Goal: Information Seeking & Learning: Learn about a topic

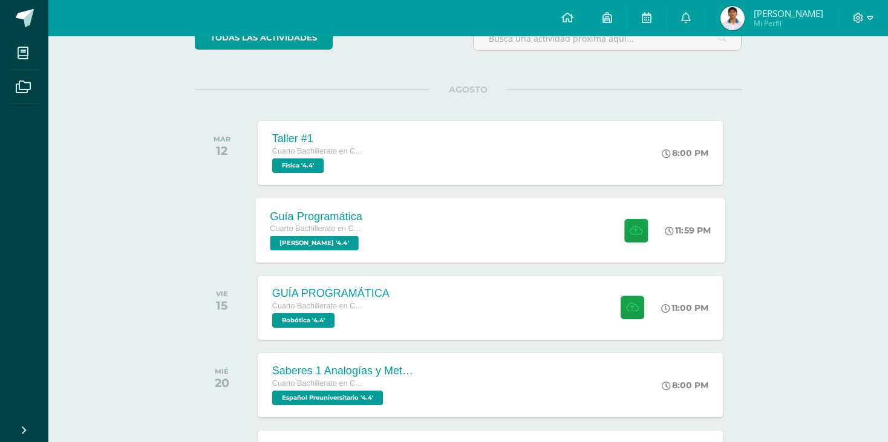
scroll to position [121, 0]
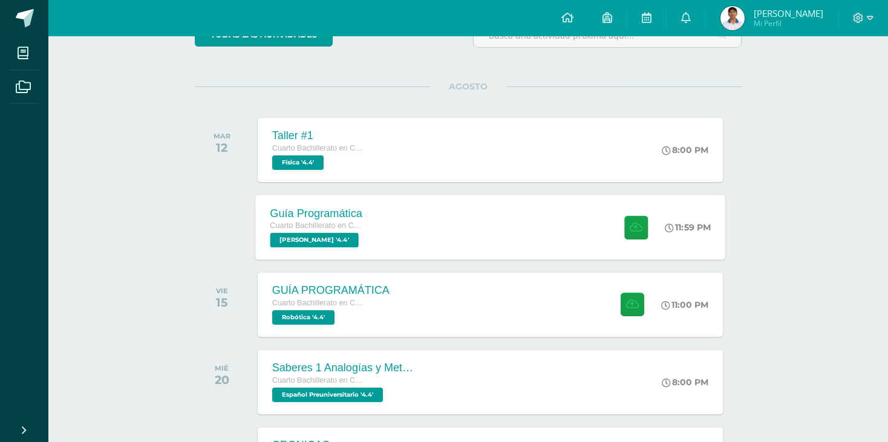
click at [485, 234] on div "Guía Programática Cuarto Bachillerato en Ciencias y Letras PEREL '4.4' 11:59 PM…" at bounding box center [490, 227] width 470 height 65
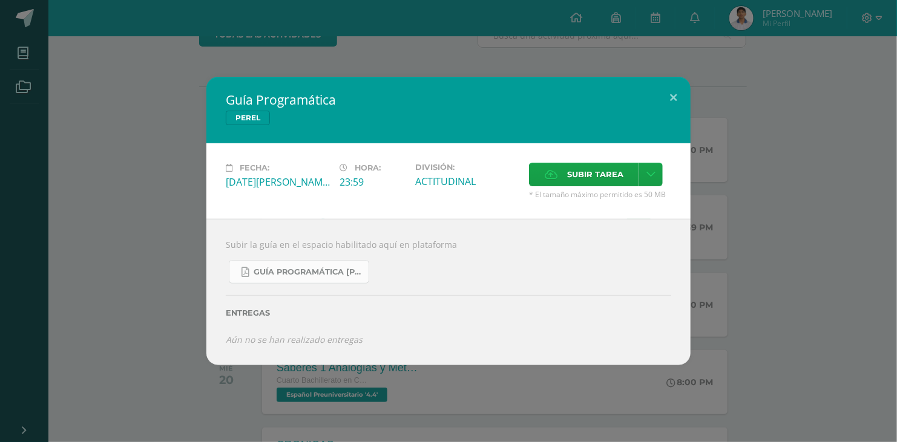
click at [293, 273] on span "Guía Programática PEREL 4to Bach - Bloque 3 - Profe. Julio Villatoro.pdf" at bounding box center [308, 272] width 109 height 10
drag, startPoint x: 675, startPoint y: 99, endPoint x: 392, endPoint y: 47, distance: 287.2
click at [672, 95] on button at bounding box center [673, 97] width 34 height 41
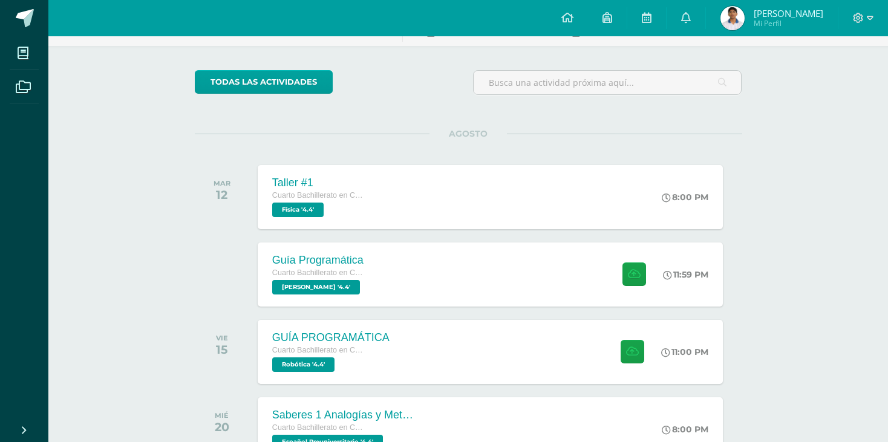
scroll to position [0, 0]
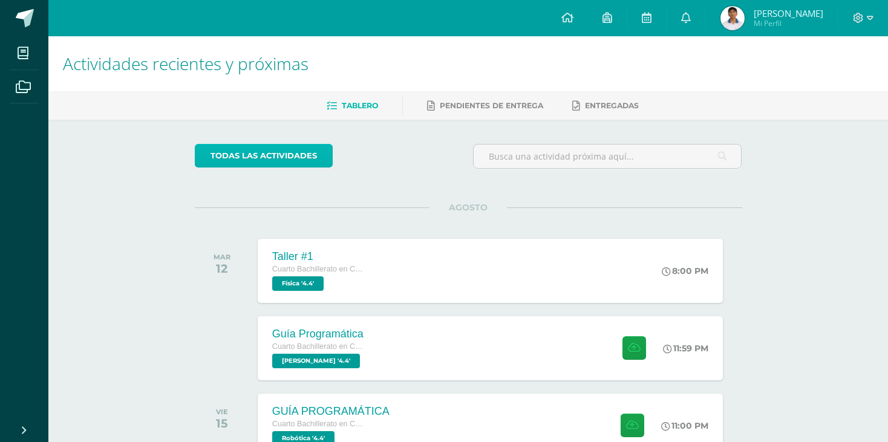
click at [268, 160] on link "todas las Actividades" at bounding box center [264, 156] width 138 height 24
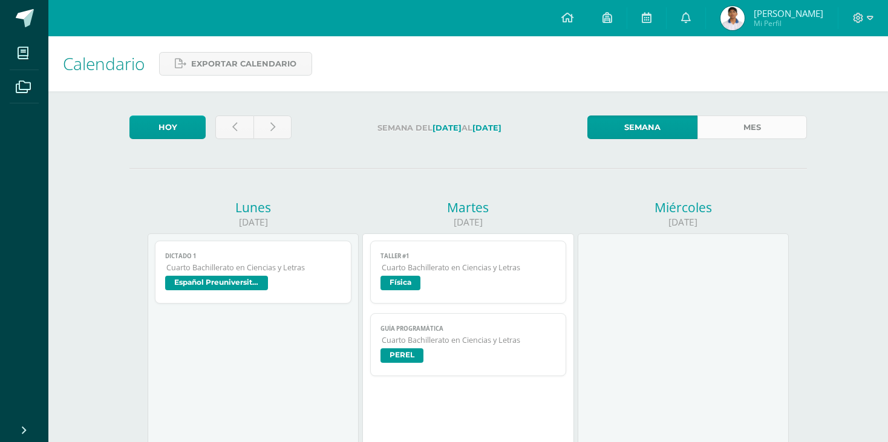
click at [726, 125] on link "Mes" at bounding box center [753, 128] width 110 height 24
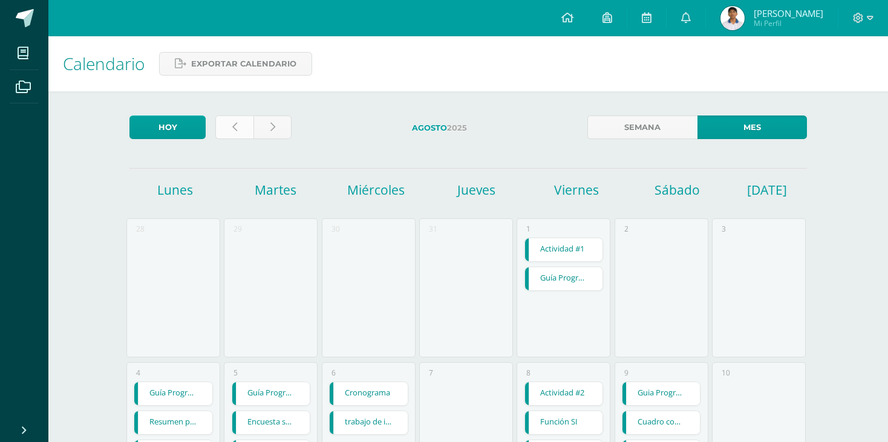
click at [231, 132] on link at bounding box center [234, 128] width 38 height 24
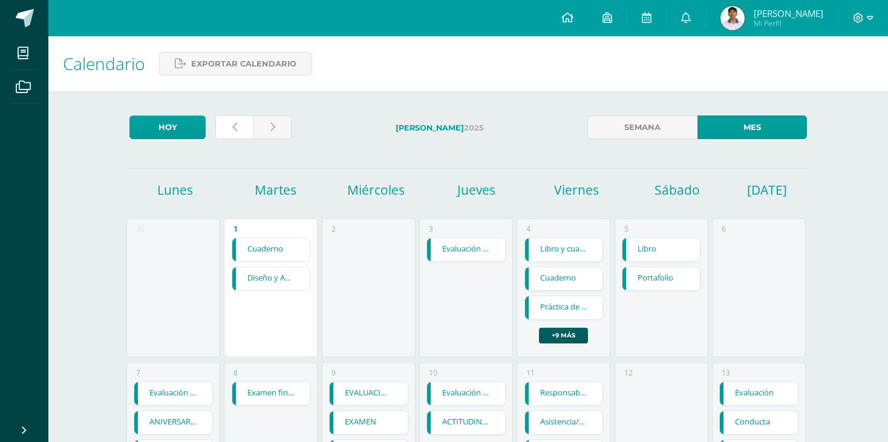
click at [231, 132] on link at bounding box center [234, 128] width 38 height 24
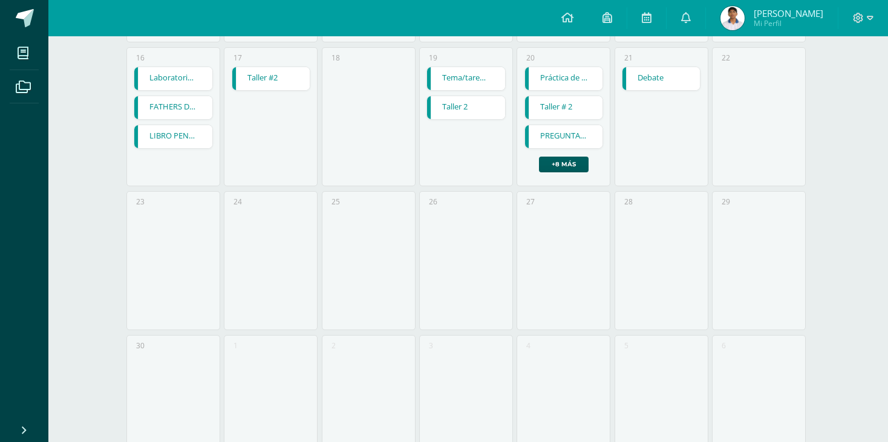
scroll to position [302, 0]
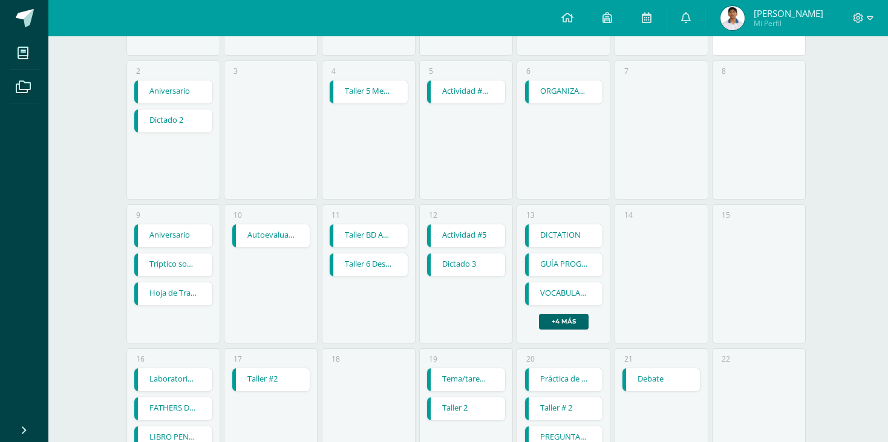
click at [561, 327] on link "+4 más" at bounding box center [564, 322] width 50 height 16
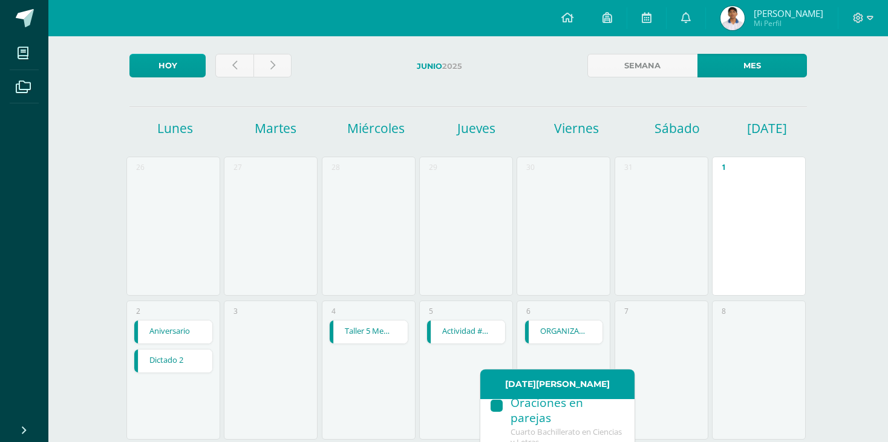
scroll to position [0, 0]
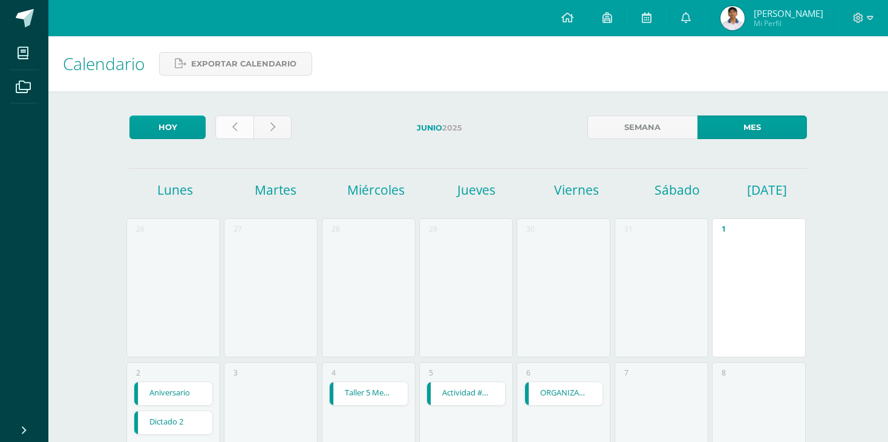
click at [242, 127] on link at bounding box center [234, 128] width 38 height 24
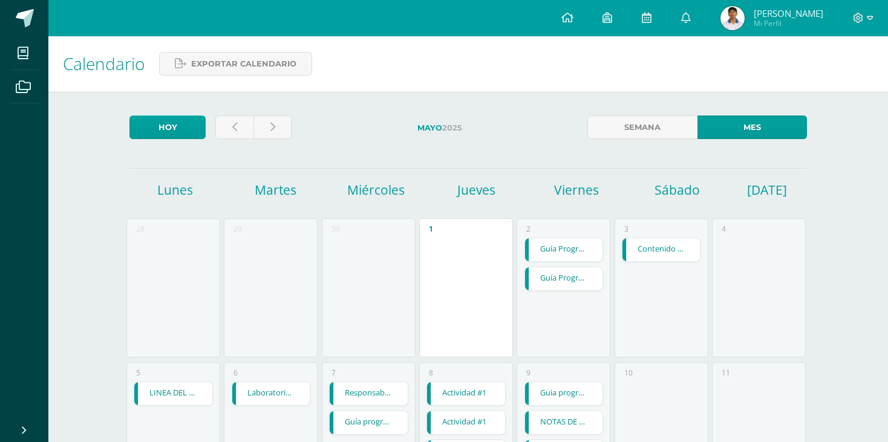
click at [557, 249] on link "Guía Programática" at bounding box center [564, 249] width 78 height 23
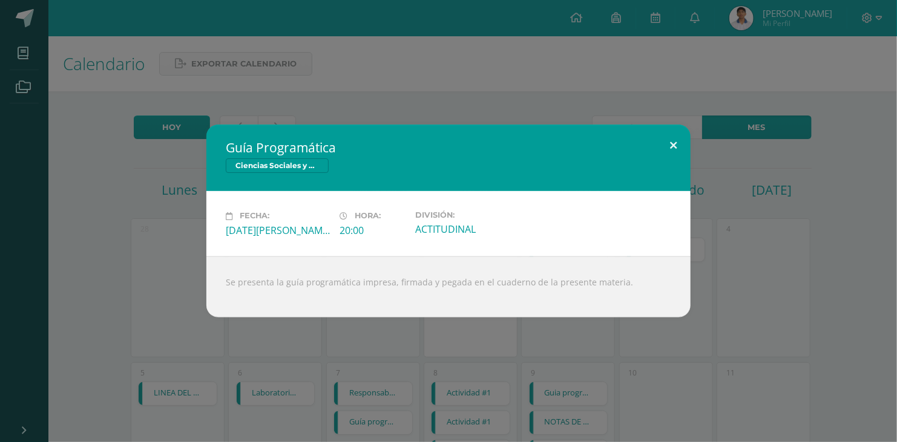
click at [678, 139] on button at bounding box center [673, 145] width 34 height 41
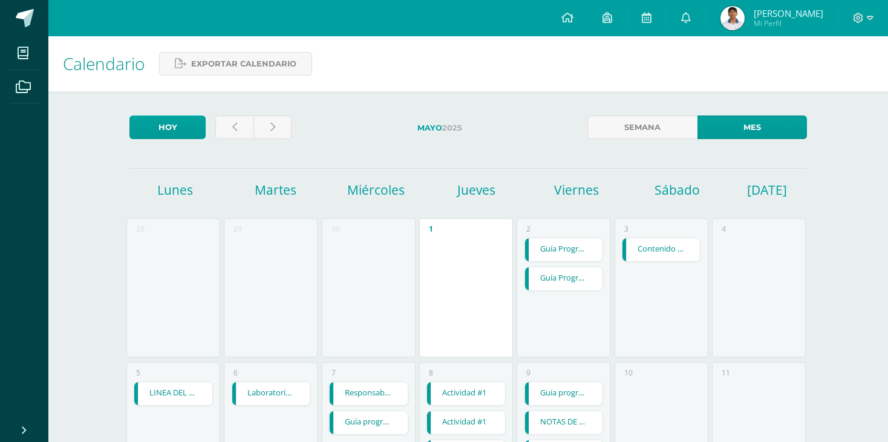
click at [555, 276] on link "Guía Programática" at bounding box center [564, 278] width 78 height 23
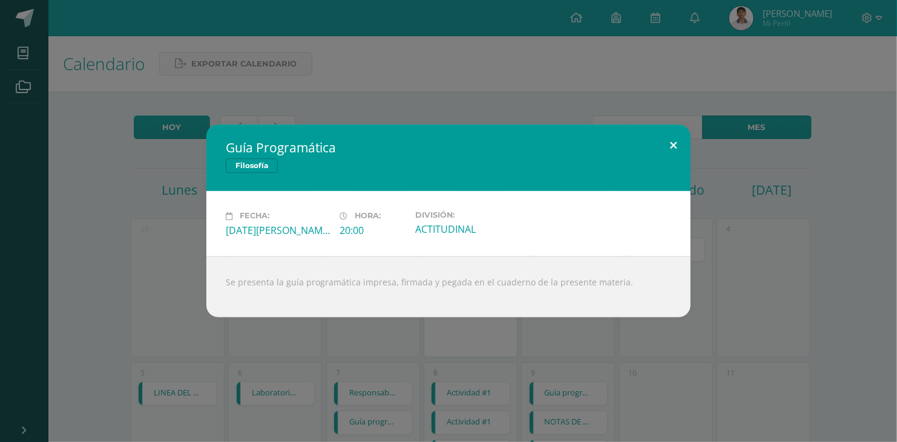
click at [674, 138] on button at bounding box center [673, 145] width 34 height 41
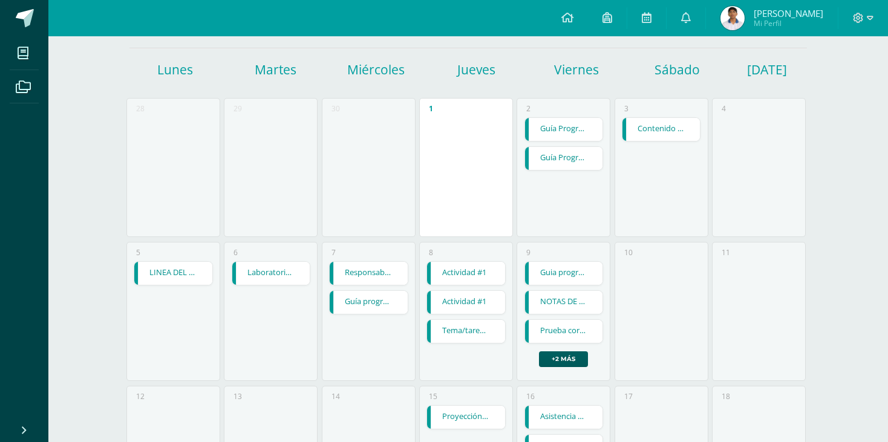
scroll to position [121, 0]
click at [388, 307] on link "Guía programática" at bounding box center [369, 301] width 78 height 23
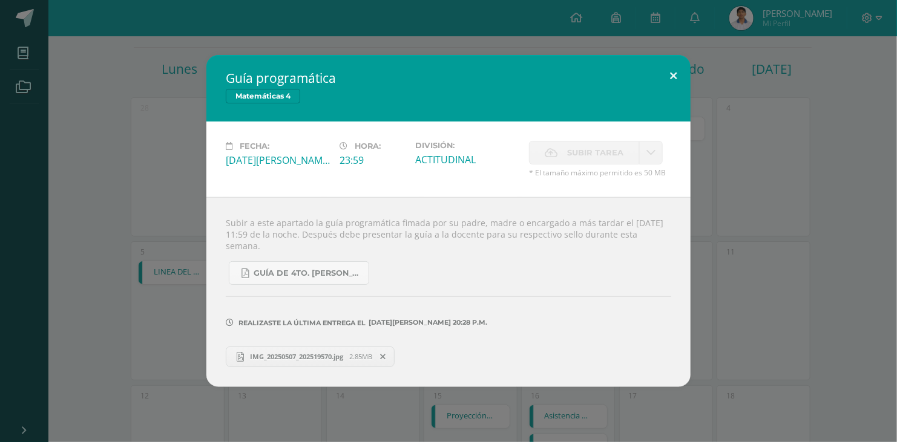
click at [670, 81] on button at bounding box center [673, 75] width 34 height 41
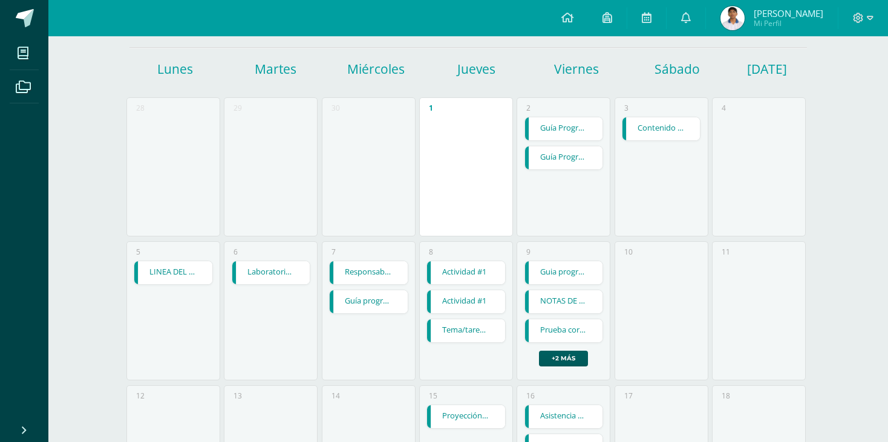
click at [556, 269] on link "Guia programatica Proyectos Bloque II" at bounding box center [564, 272] width 78 height 23
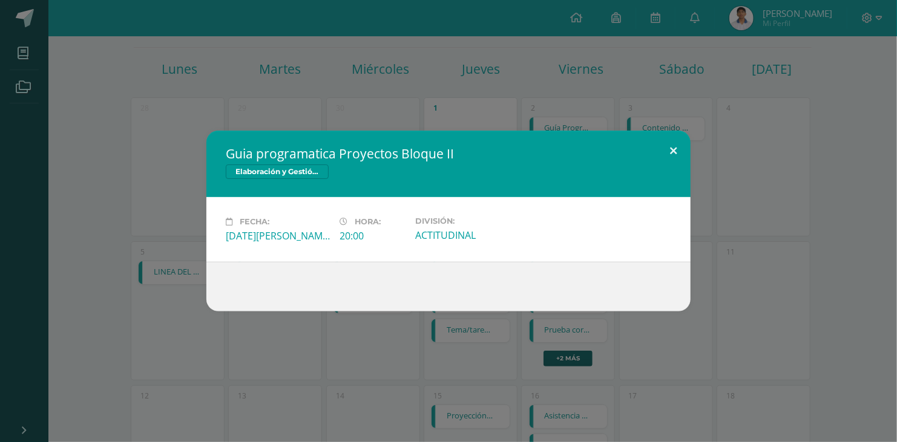
click at [670, 148] on button at bounding box center [673, 151] width 34 height 41
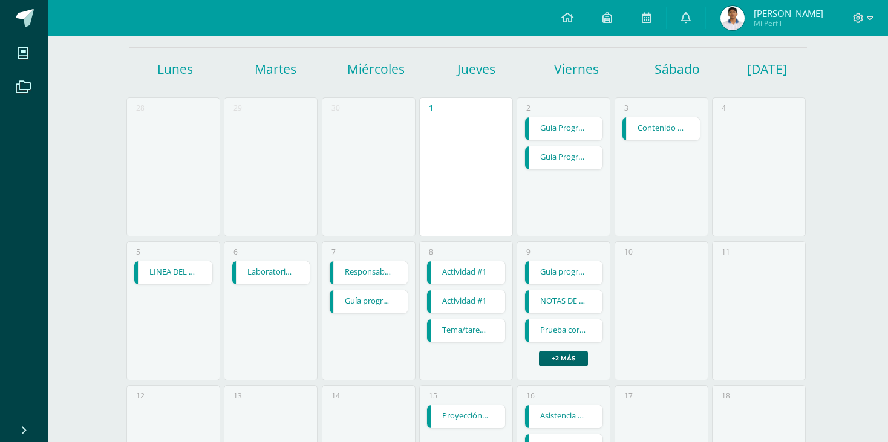
click at [551, 358] on link "+2 más" at bounding box center [563, 359] width 49 height 16
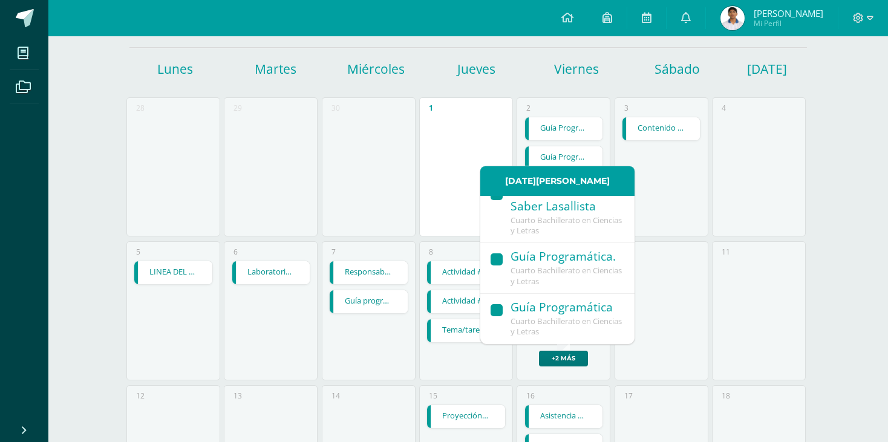
scroll to position [162, 0]
click at [558, 270] on span "Cuarto Bachillerato en Ciencias y Letras" at bounding box center [566, 276] width 111 height 22
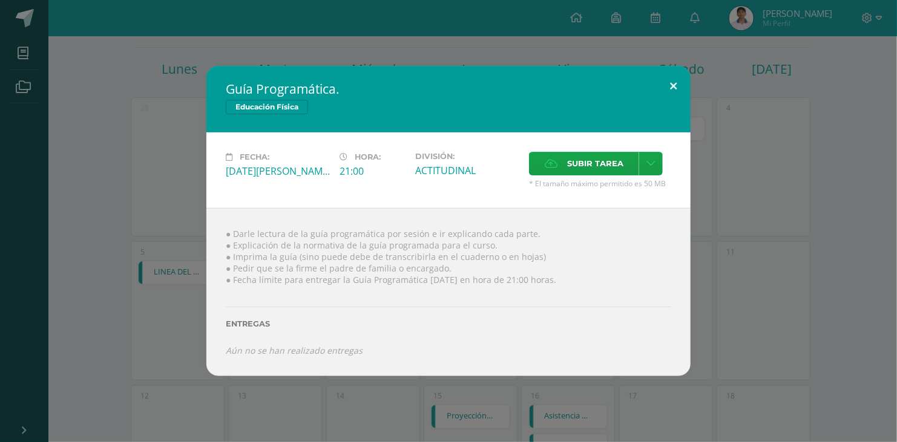
click at [669, 88] on button at bounding box center [673, 86] width 34 height 41
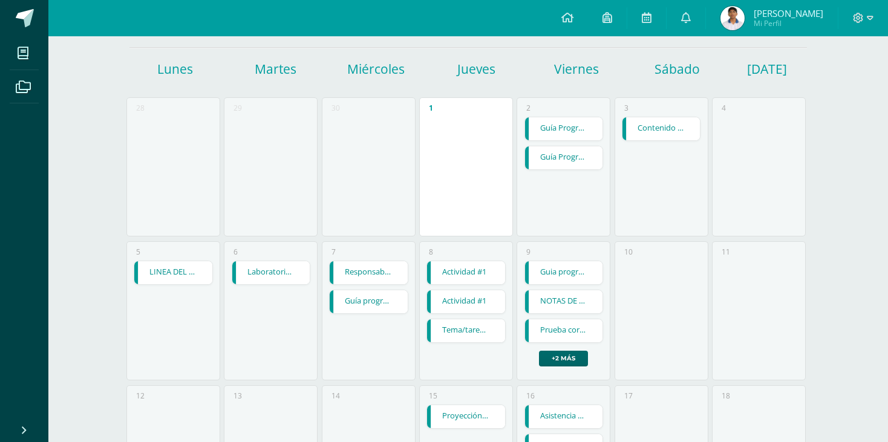
click at [566, 363] on link "+2 más" at bounding box center [563, 359] width 49 height 16
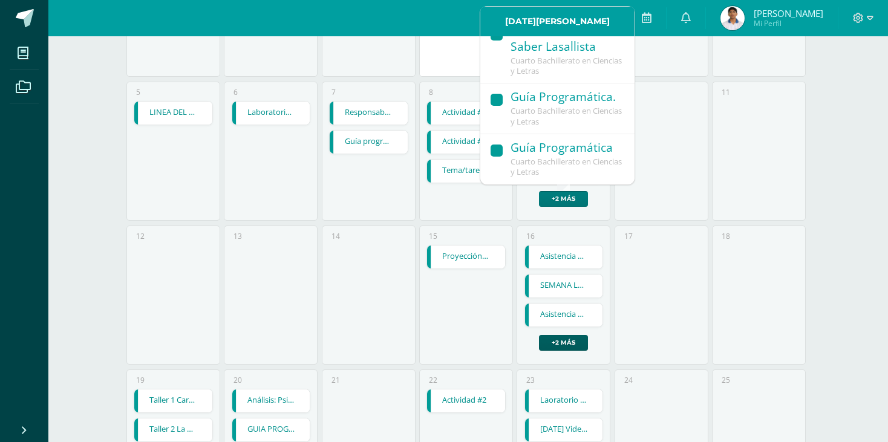
scroll to position [303, 0]
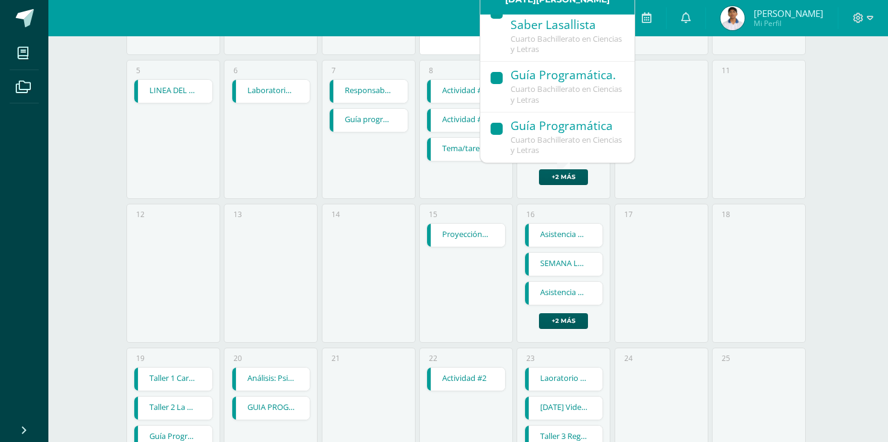
click at [565, 140] on span "Cuarto Bachillerato en Ciencias y Letras" at bounding box center [566, 145] width 111 height 22
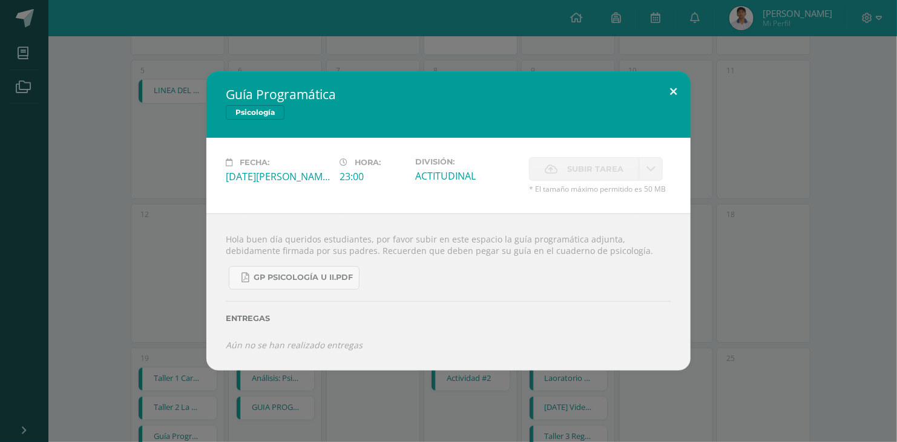
click at [674, 94] on button at bounding box center [673, 91] width 34 height 41
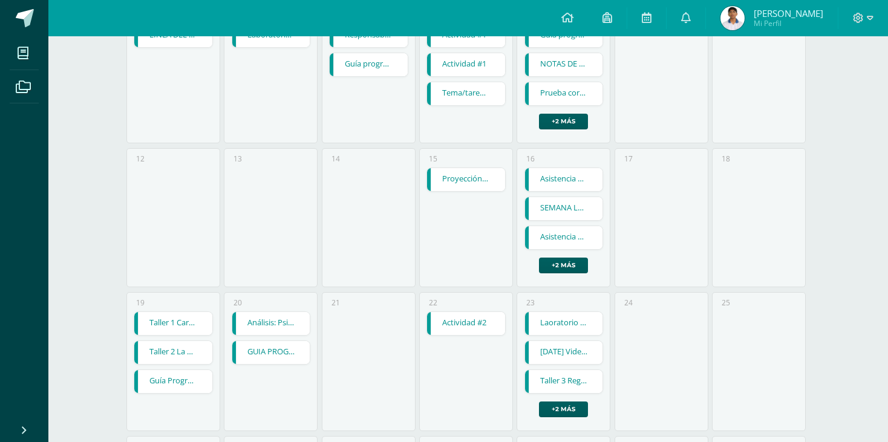
scroll to position [363, 0]
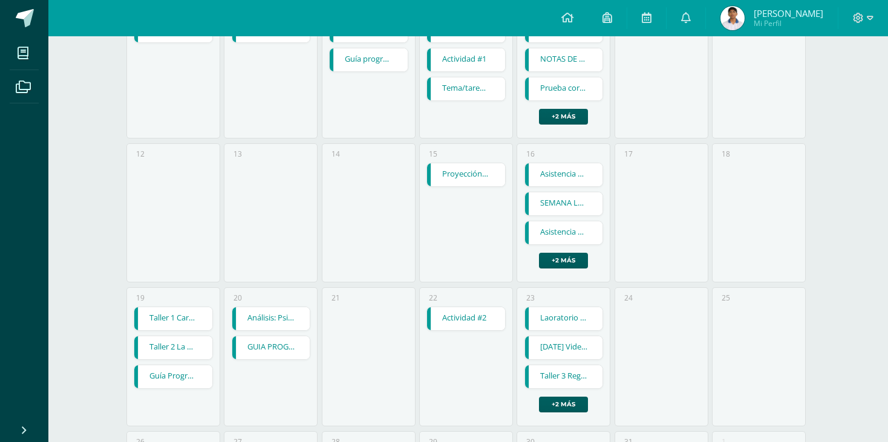
click at [169, 380] on link "Guía Programática" at bounding box center [173, 376] width 78 height 23
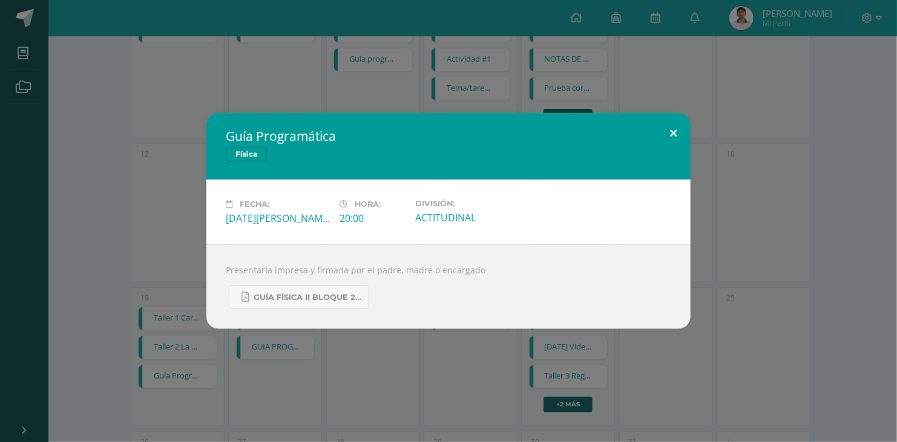
click at [661, 131] on button at bounding box center [673, 133] width 34 height 41
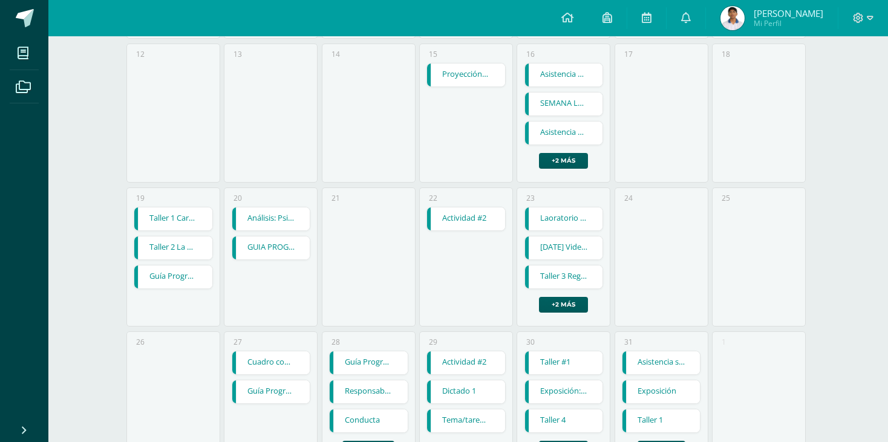
scroll to position [484, 0]
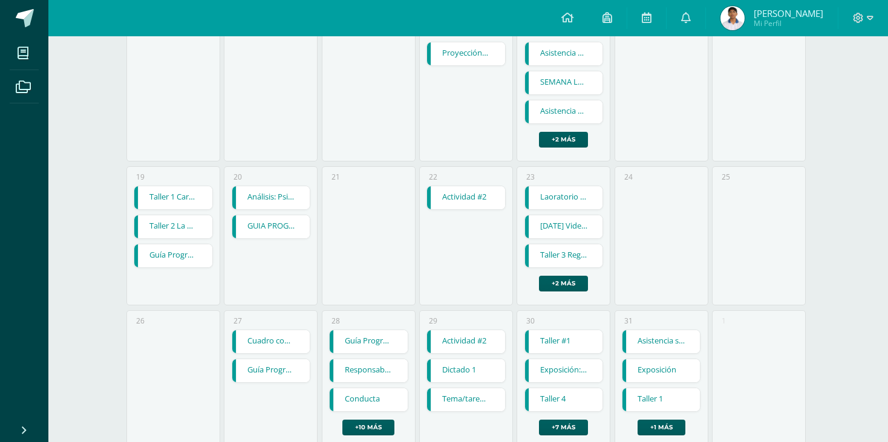
click at [296, 236] on link "GUIA PROGRAMÁTICA" at bounding box center [271, 226] width 78 height 23
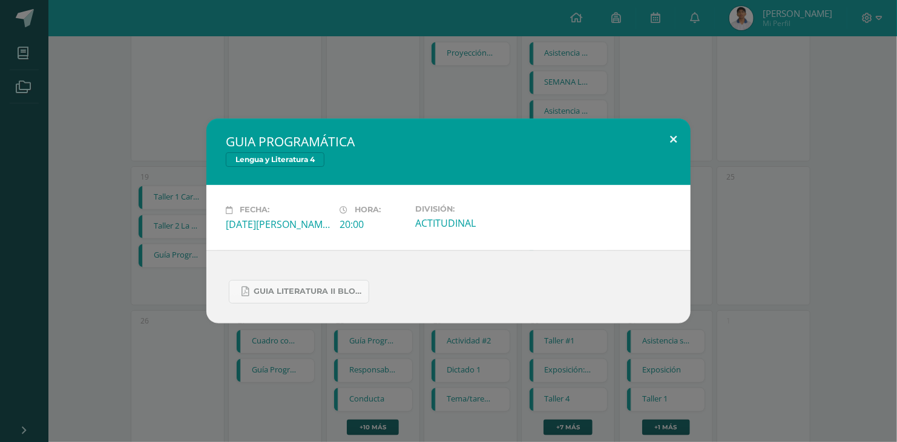
click at [662, 138] on button at bounding box center [673, 139] width 34 height 41
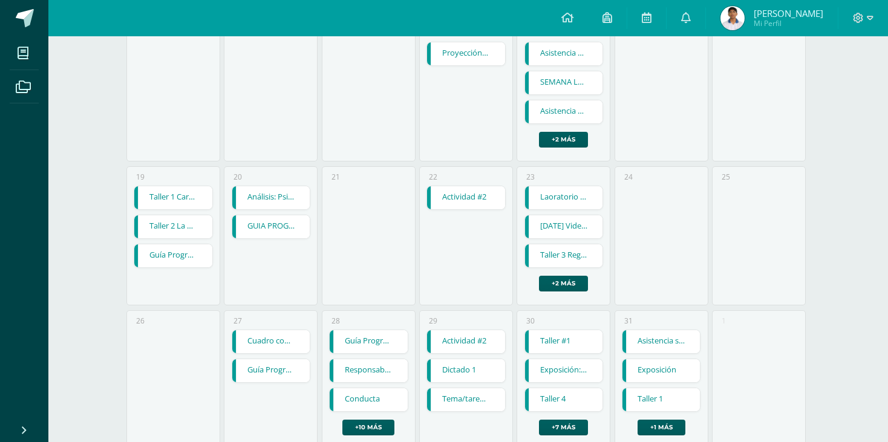
click at [256, 372] on link "Guía Programática" at bounding box center [271, 370] width 78 height 23
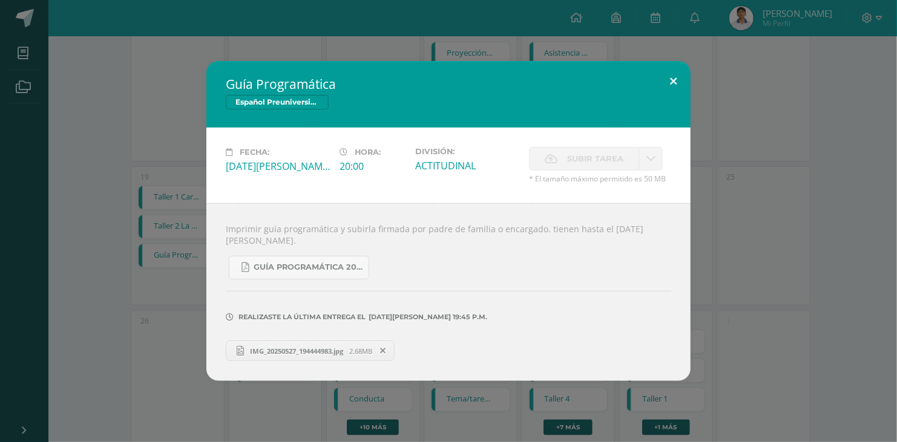
click at [675, 90] on button at bounding box center [673, 81] width 34 height 41
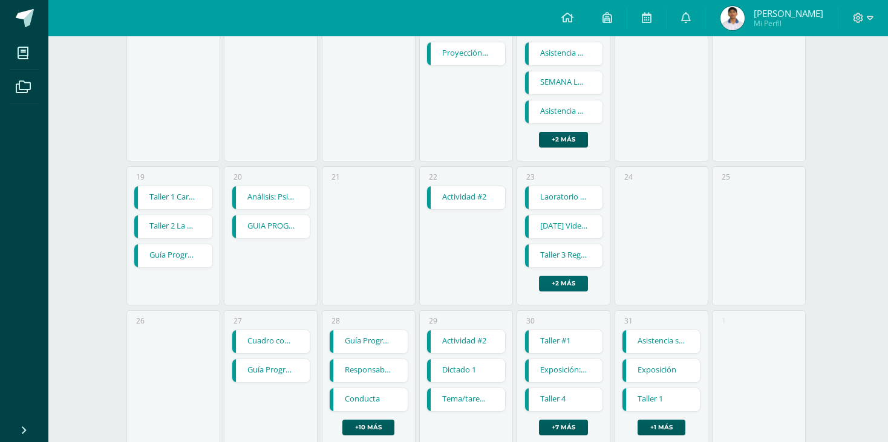
click at [548, 277] on link "+2 más" at bounding box center [563, 284] width 49 height 16
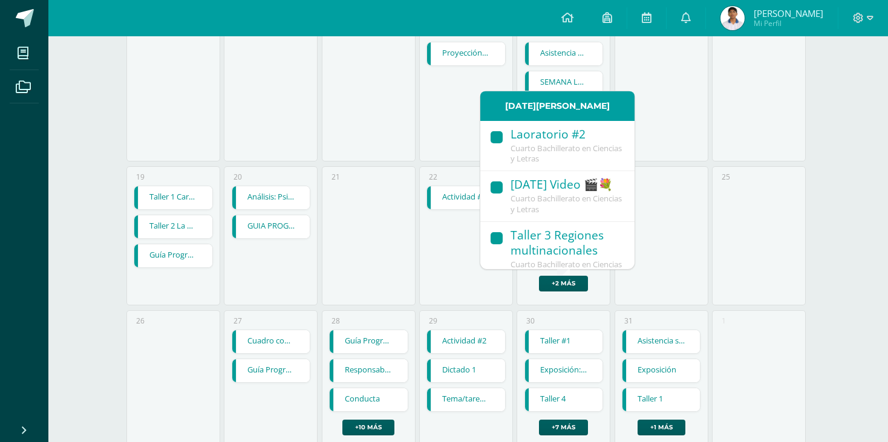
click at [386, 343] on link "Guía Programática" at bounding box center [369, 341] width 78 height 23
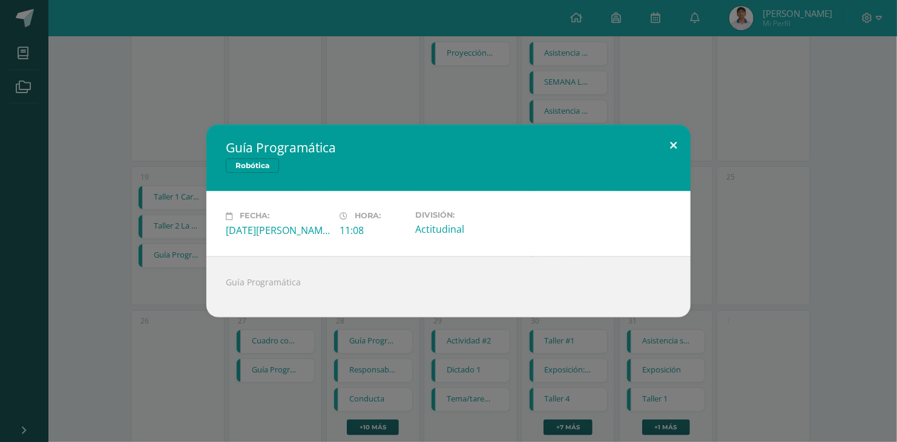
click at [662, 135] on button at bounding box center [673, 145] width 34 height 41
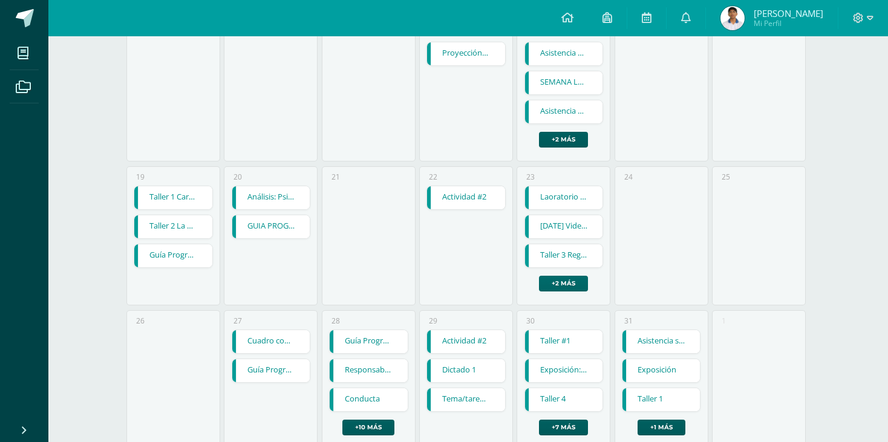
click at [560, 289] on link "+2 más" at bounding box center [563, 284] width 49 height 16
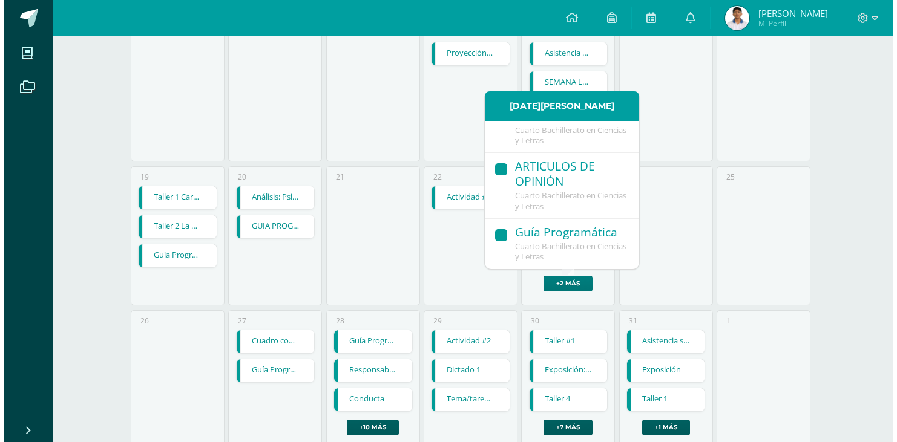
scroll to position [147, 0]
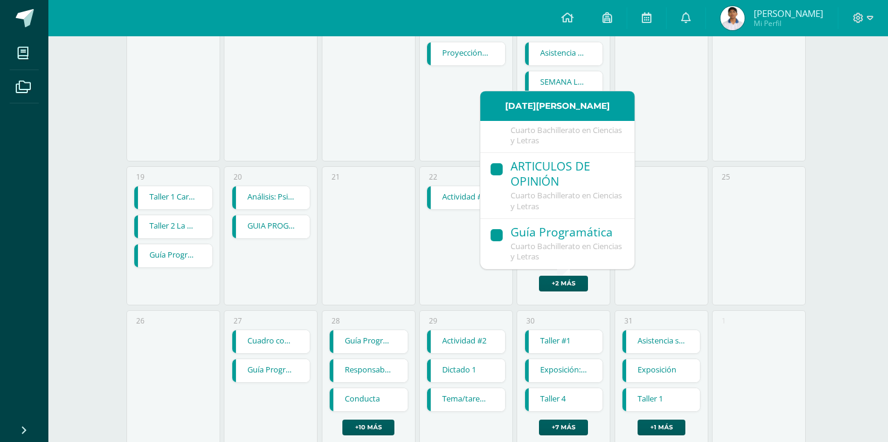
click at [571, 231] on div "Guía Programática" at bounding box center [567, 233] width 112 height 16
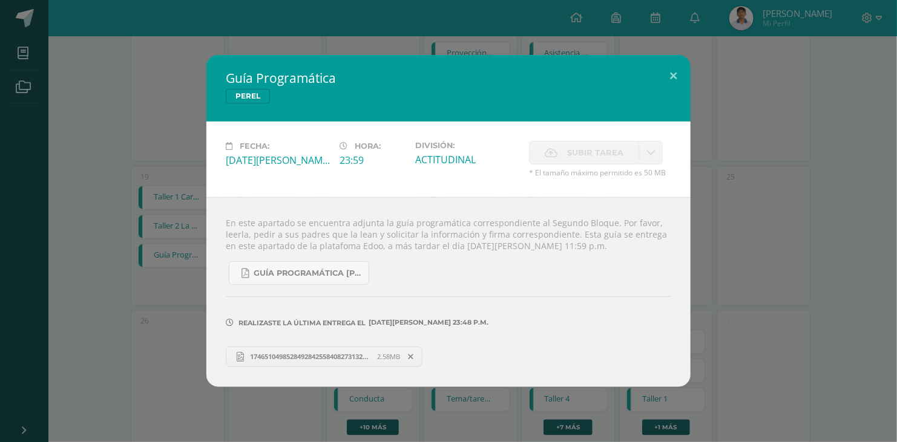
click at [313, 356] on span "17465104985284928425584082731326.jpg" at bounding box center [310, 356] width 133 height 9
click at [679, 73] on button at bounding box center [673, 75] width 34 height 41
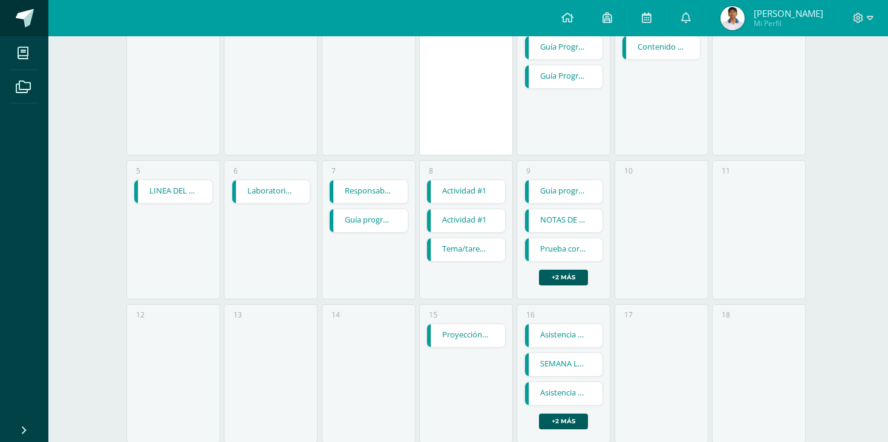
scroll to position [182, 0]
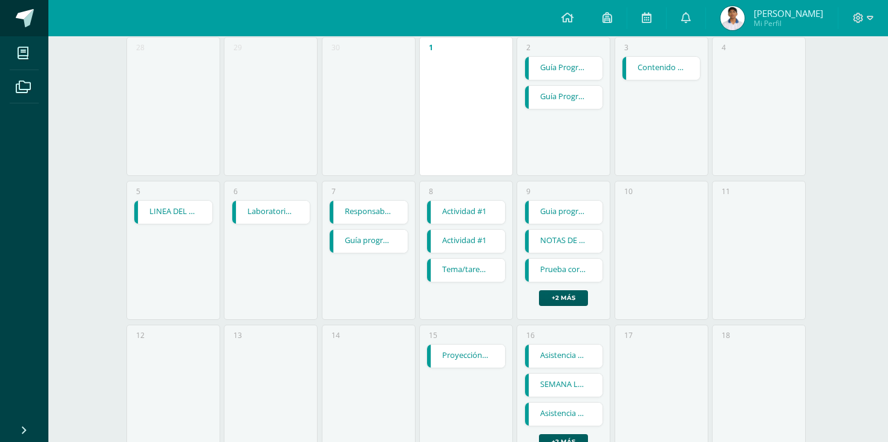
click at [37, 16] on link at bounding box center [24, 18] width 48 height 36
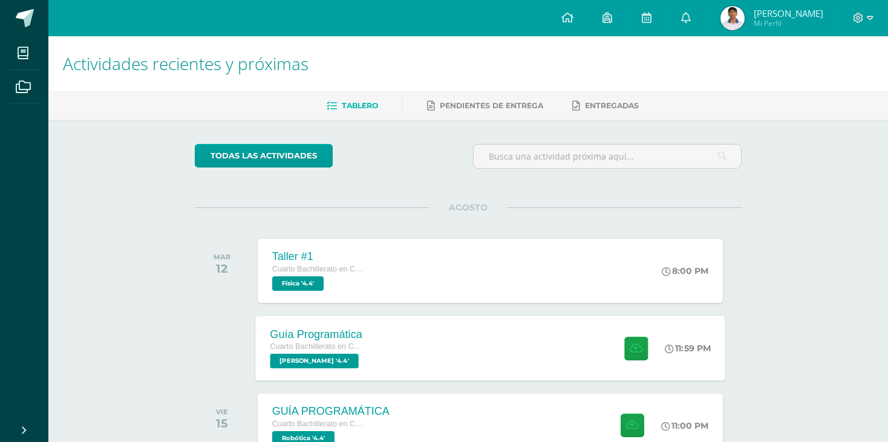
click at [366, 347] on div "Guía Programática Cuarto Bachillerato en Ciencias y Letras PEREL '4.4'" at bounding box center [316, 348] width 122 height 65
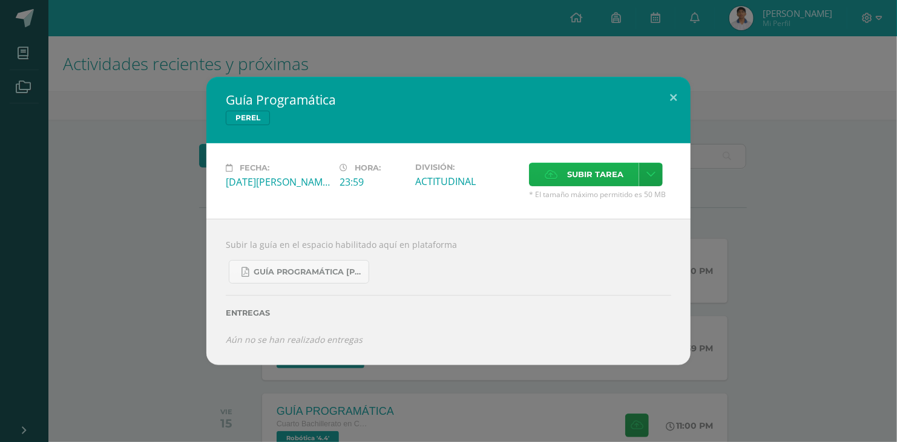
click at [546, 183] on label "Subir tarea" at bounding box center [584, 175] width 110 height 24
click at [0, 0] on input "Subir tarea" at bounding box center [0, 0] width 0 height 0
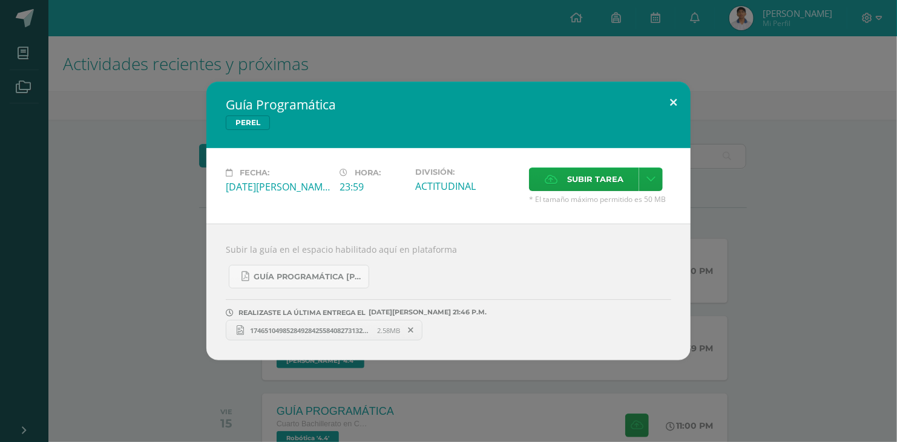
click at [669, 100] on button at bounding box center [673, 102] width 34 height 41
